Goal: Task Accomplishment & Management: Use online tool/utility

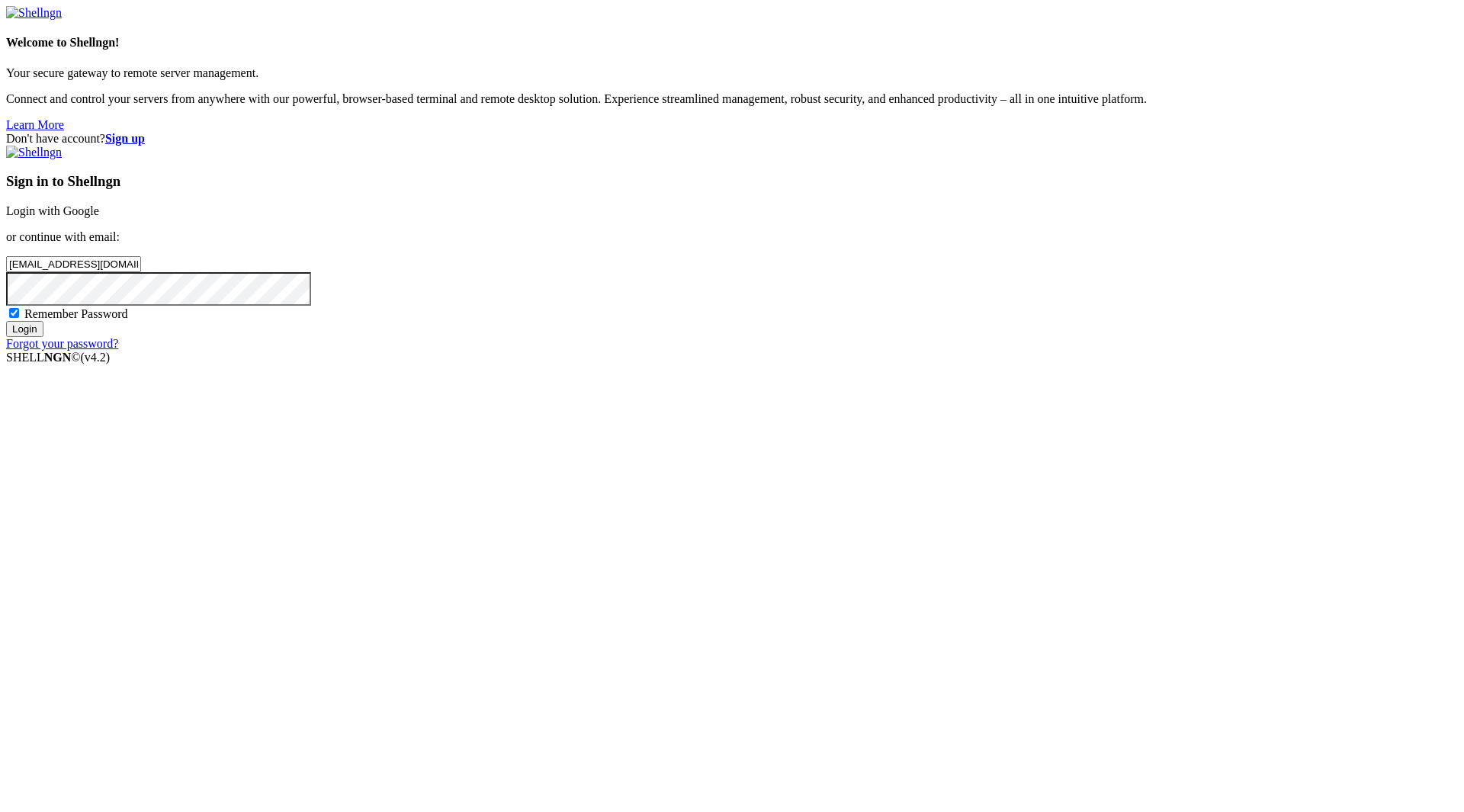
click at [44, 337] on input "Login" at bounding box center [25, 328] width 38 height 16
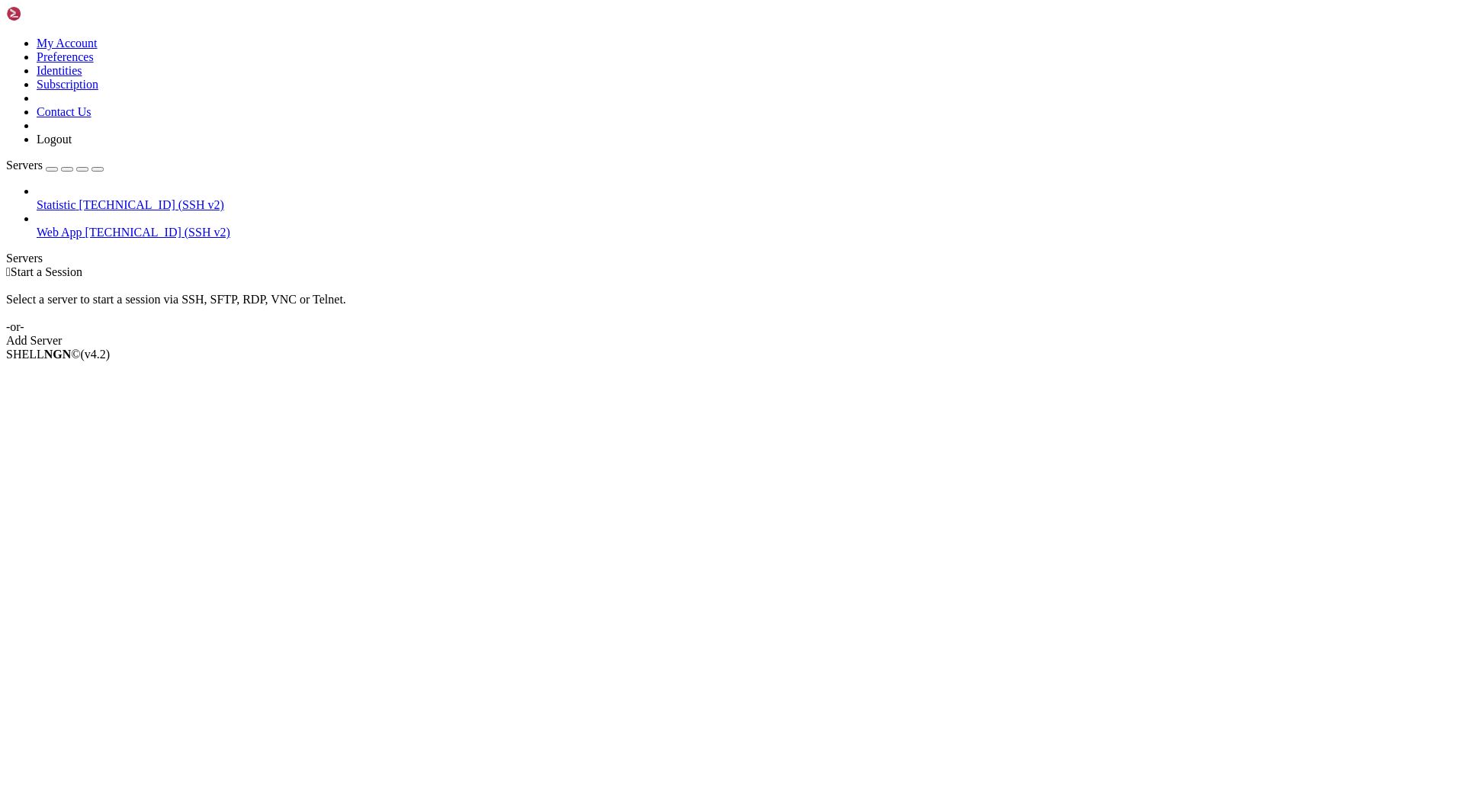
click at [72, 226] on span "Web App" at bounding box center [60, 232] width 46 height 13
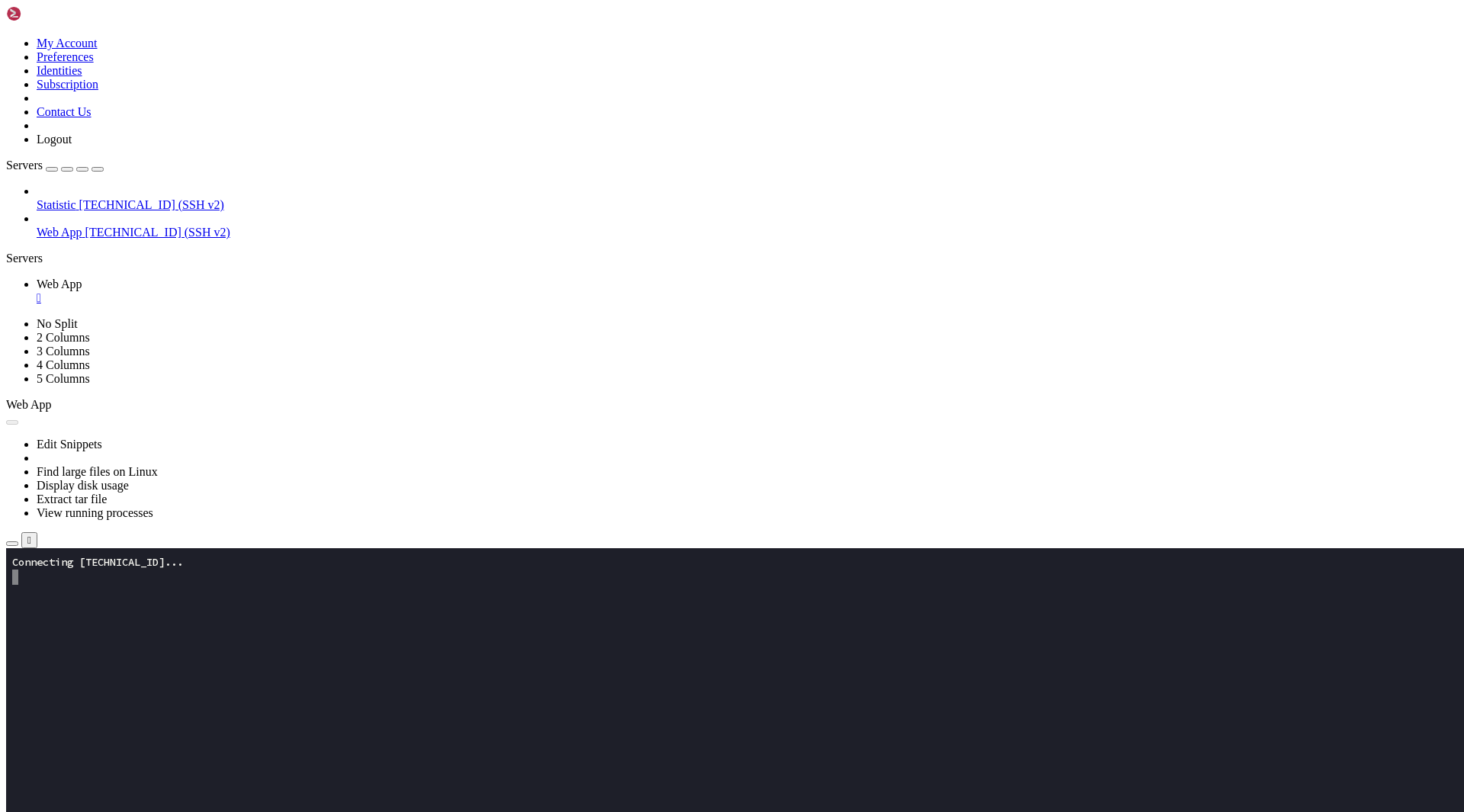
click at [12, 543] on icon "button" at bounding box center [12, 543] width 0 height 0
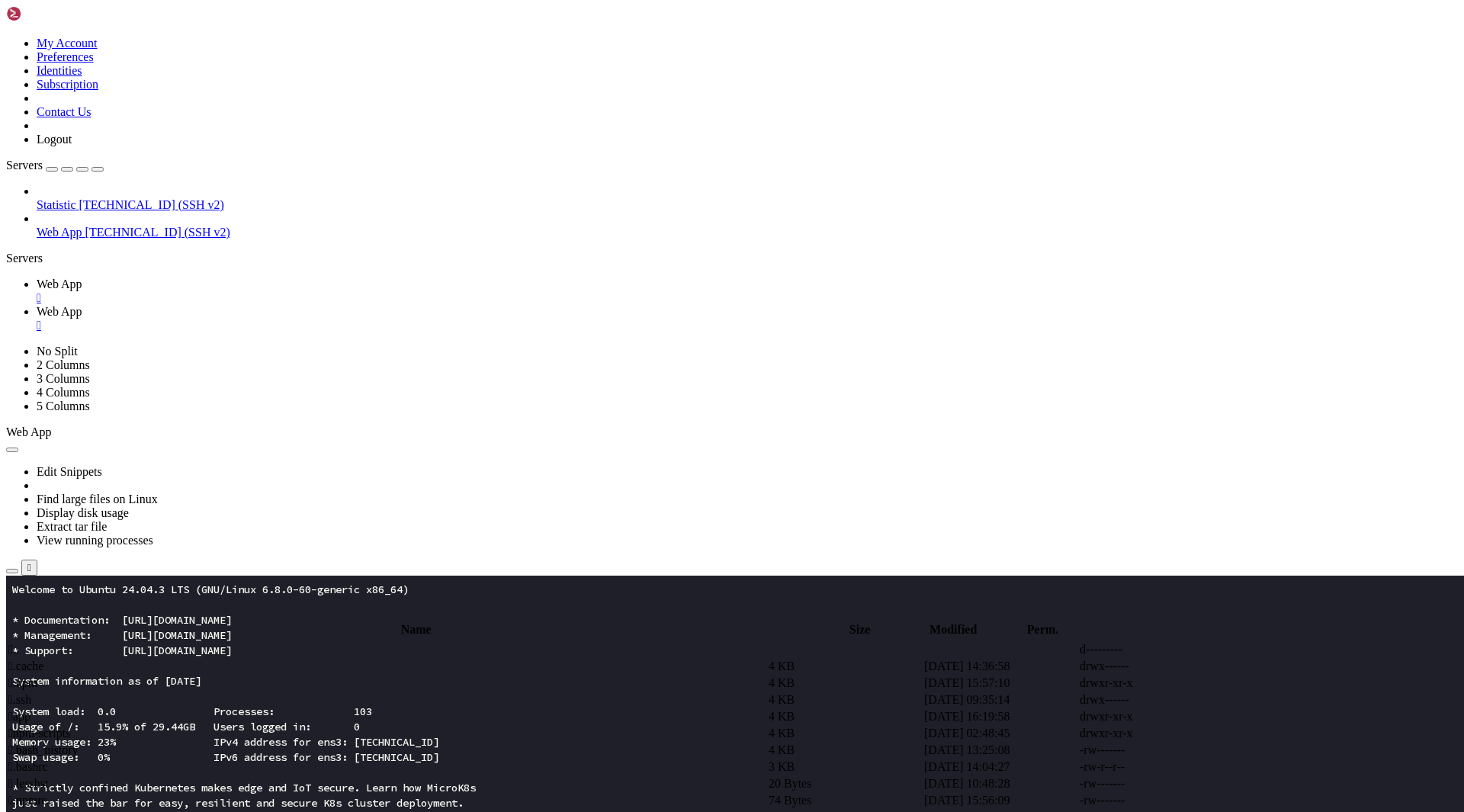
click at [31, 710] on span " app" at bounding box center [19, 715] width 22 height 13
click at [51, 676] on span " updates" at bounding box center [29, 682] width 42 height 13
click at [278, 642] on td " .." at bounding box center [387, 649] width 758 height 15
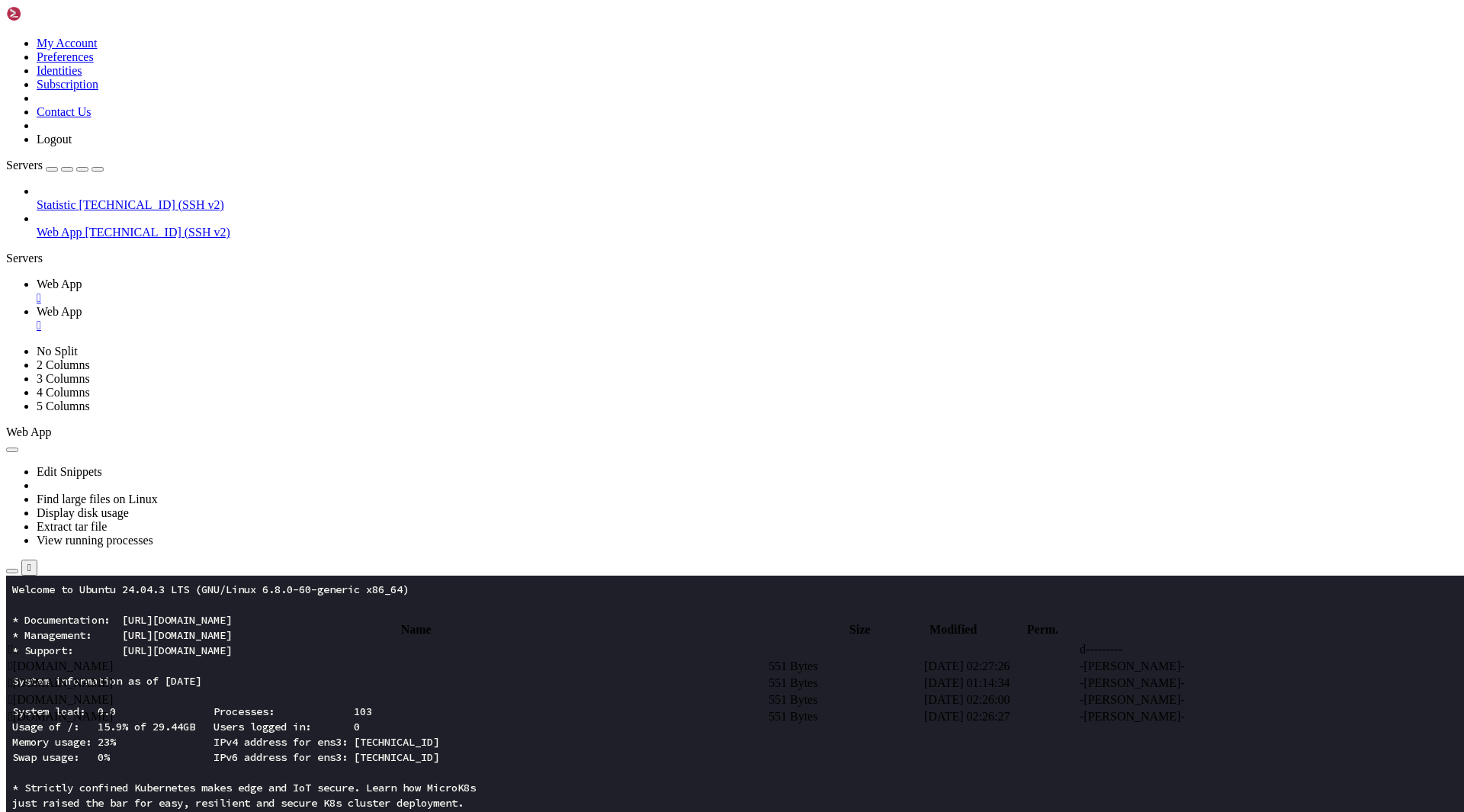
click at [278, 642] on td " .." at bounding box center [387, 649] width 758 height 15
type input "/root/app"
click at [102, 777] on span " troubles.help.html" at bounding box center [54, 783] width 93 height 13
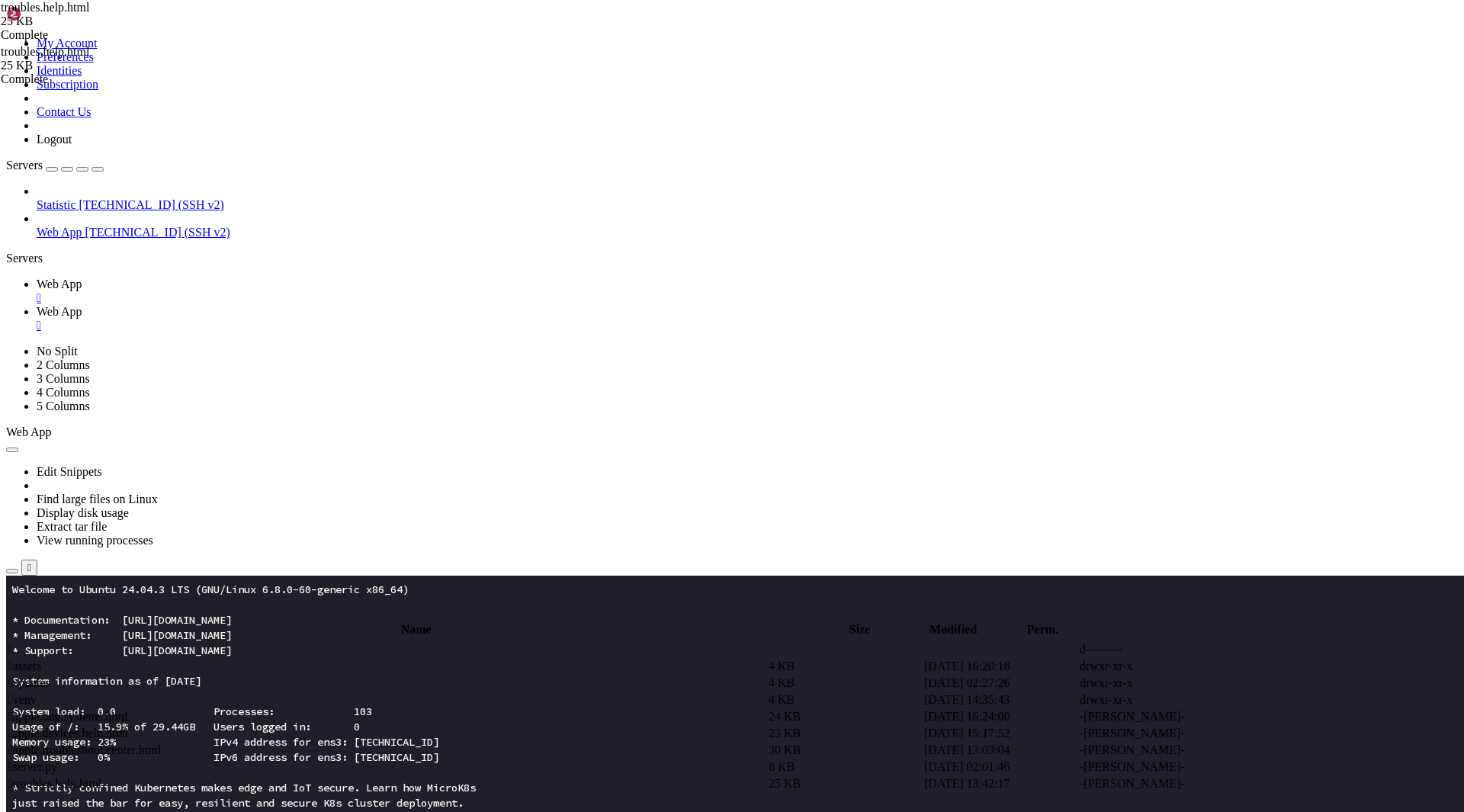
drag, startPoint x: 652, startPoint y: 77, endPoint x: 898, endPoint y: 75, distance: 246.0
type textarea "<!DOCTYPE html><html lang="fr"><head><meta charset="utf-8"><meta name="viewport…"
